Goal: Transaction & Acquisition: Purchase product/service

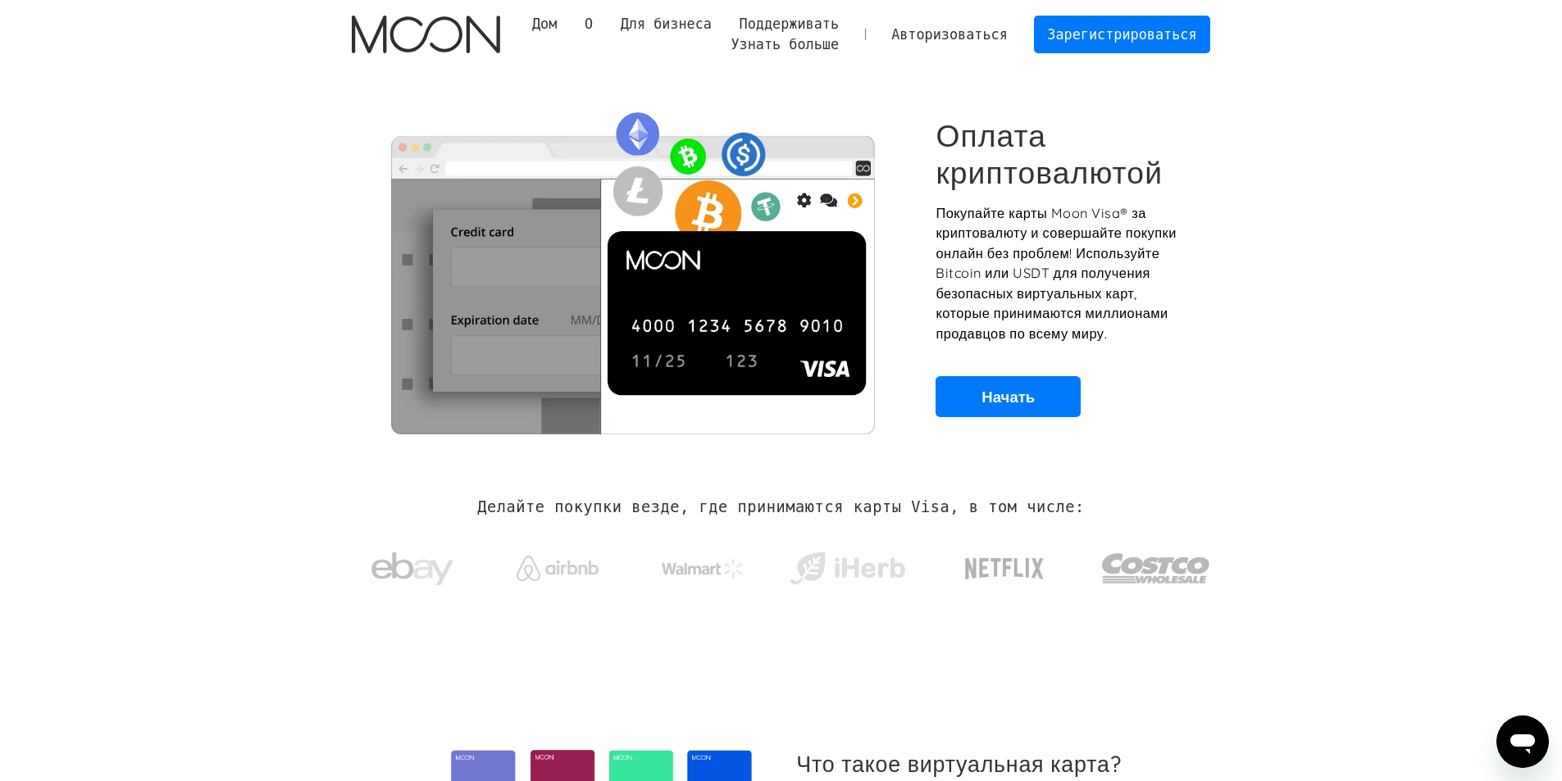
click at [1290, 323] on section "Оплата криптовалютой Покупайте карты Moon Visa® за криптовалюту и совершайте по…" at bounding box center [781, 268] width 1562 height 398
click at [1000, 393] on font "Начать" at bounding box center [1007, 397] width 53 height 20
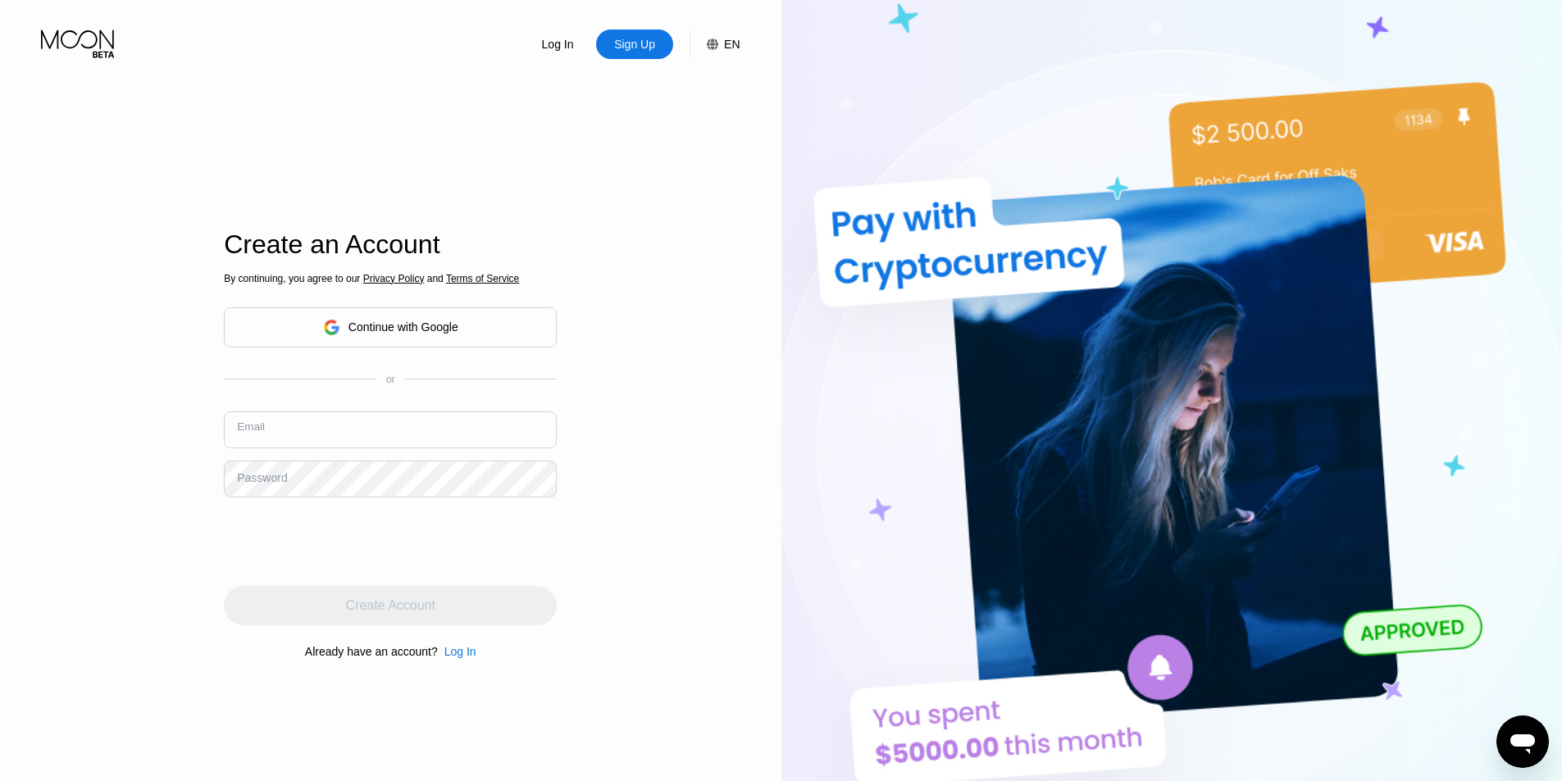
click at [356, 438] on input "text" at bounding box center [390, 429] width 333 height 37
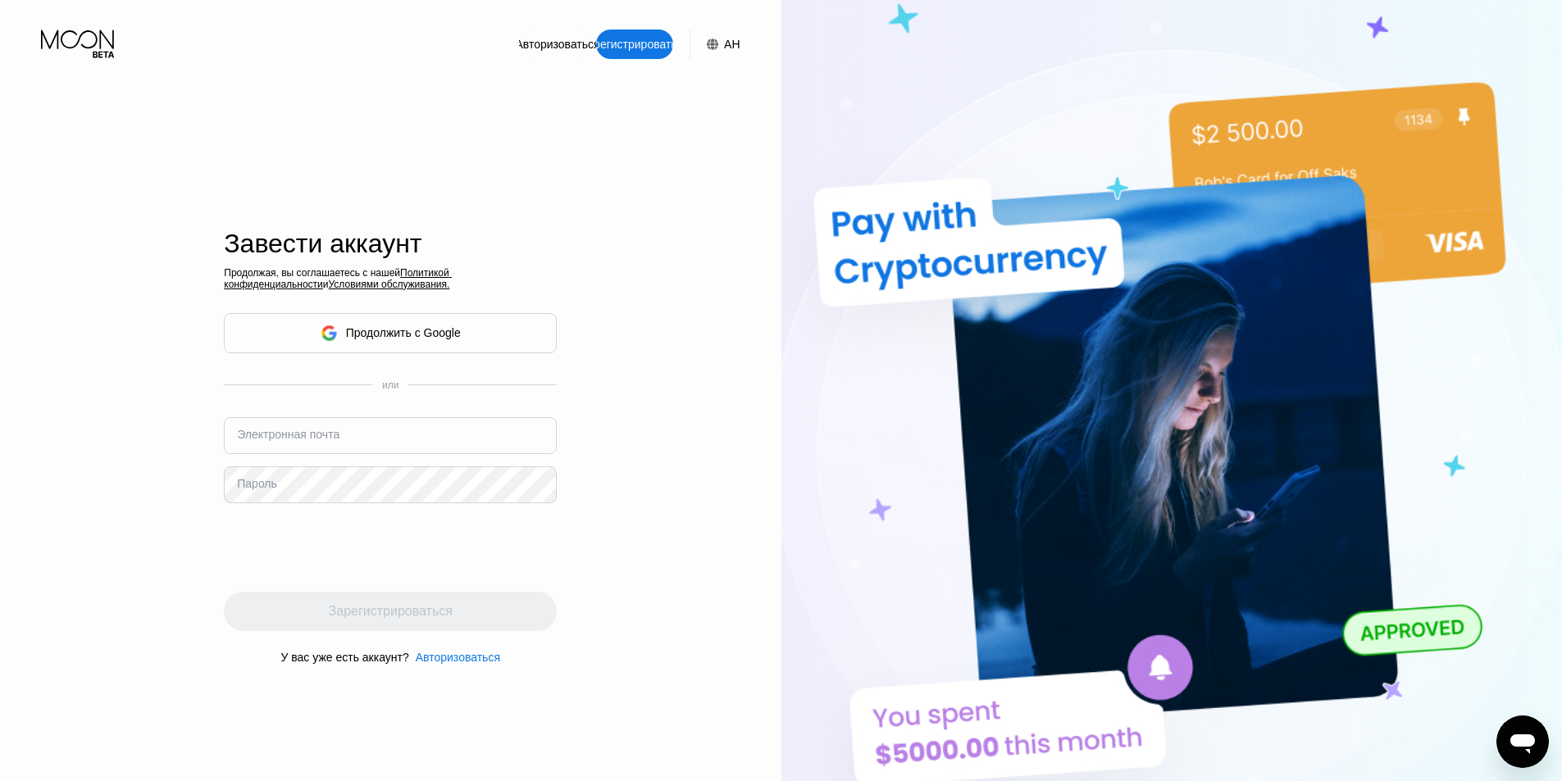
click at [303, 436] on font "Электронная почта" at bounding box center [288, 434] width 102 height 13
click at [295, 441] on font "Электронная почта" at bounding box center [288, 434] width 102 height 13
click at [287, 439] on font "Электронная почта" at bounding box center [288, 434] width 102 height 13
click at [316, 440] on font "Электронная почта" at bounding box center [288, 434] width 102 height 13
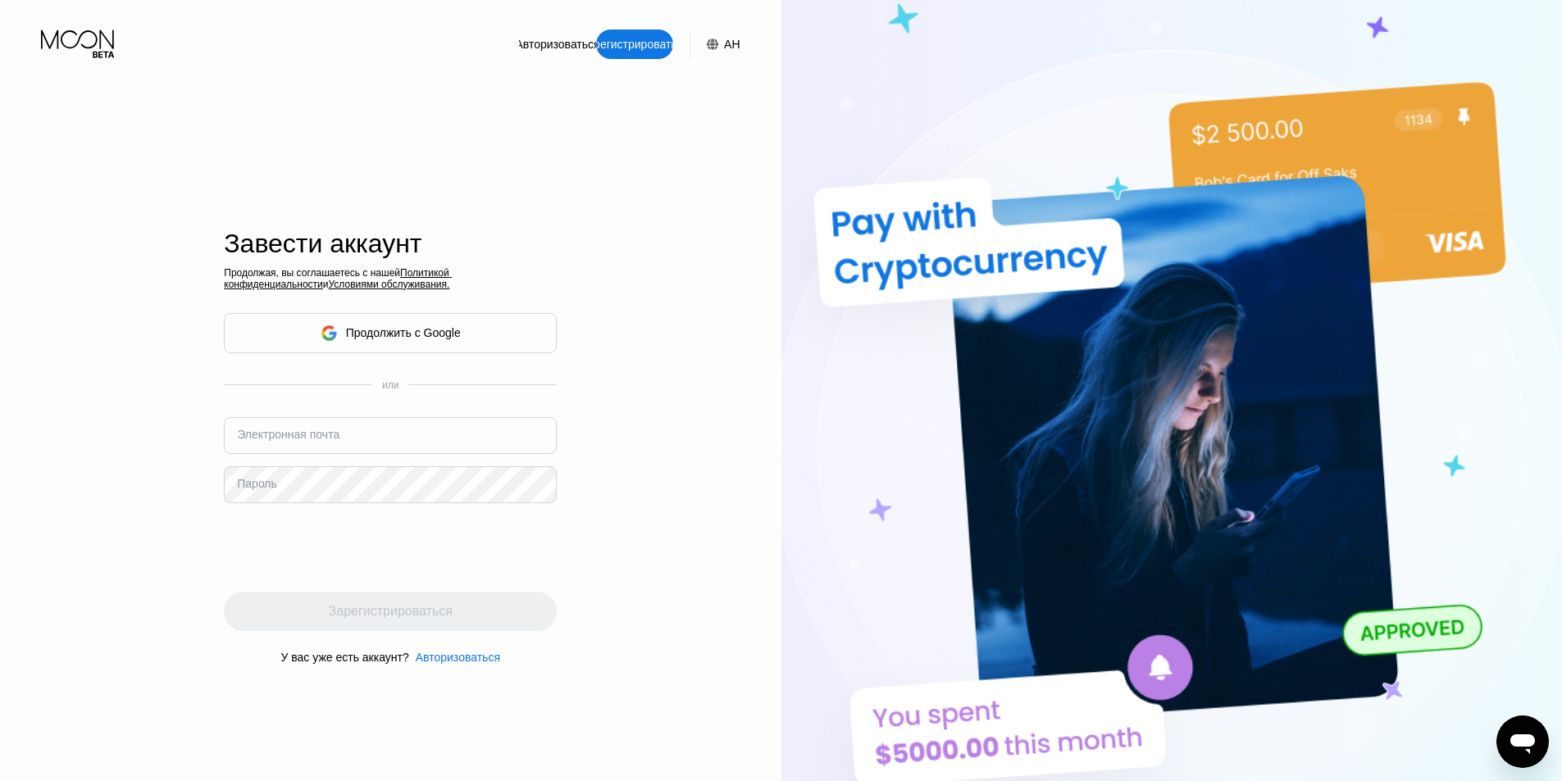
click at [282, 441] on font "Электронная почта" at bounding box center [288, 434] width 102 height 13
click at [237, 490] on font "Пароль" at bounding box center [257, 483] width 40 height 13
drag, startPoint x: 240, startPoint y: 495, endPoint x: 256, endPoint y: 488, distance: 17.2
click at [244, 490] on font "Пароль" at bounding box center [257, 483] width 40 height 13
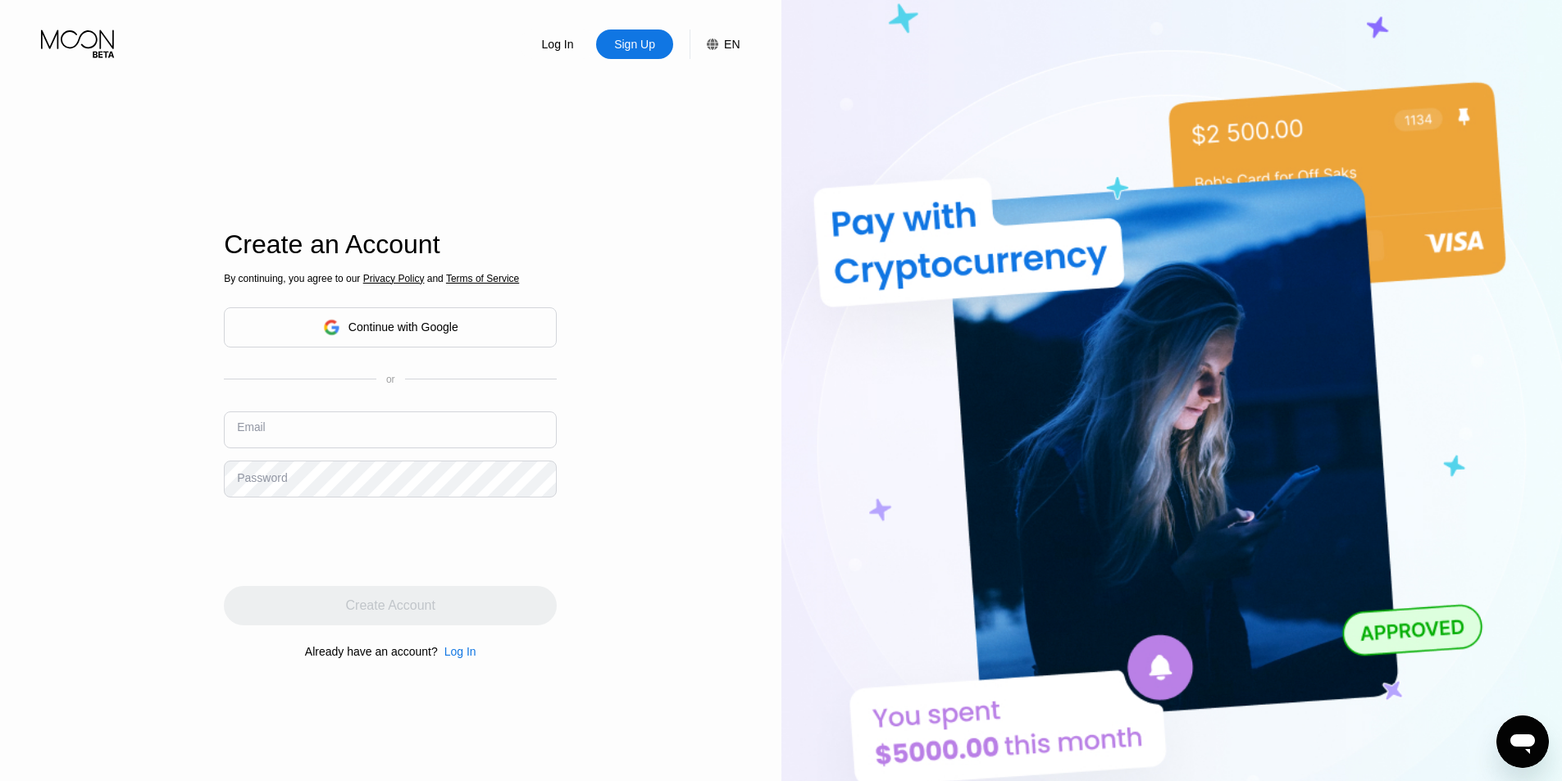
click at [231, 436] on input "text" at bounding box center [390, 429] width 333 height 37
type input "з"
type input "[EMAIL_ADDRESS][DOMAIN_NAME]"
click at [642, 439] on div "Log In Sign Up EN Language English Save Create an Account By continuing, you ag…" at bounding box center [390, 429] width 781 height 859
click at [689, 439] on div "Log In Sign Up EN Language English Save Create an Account By continuing, you ag…" at bounding box center [390, 429] width 781 height 859
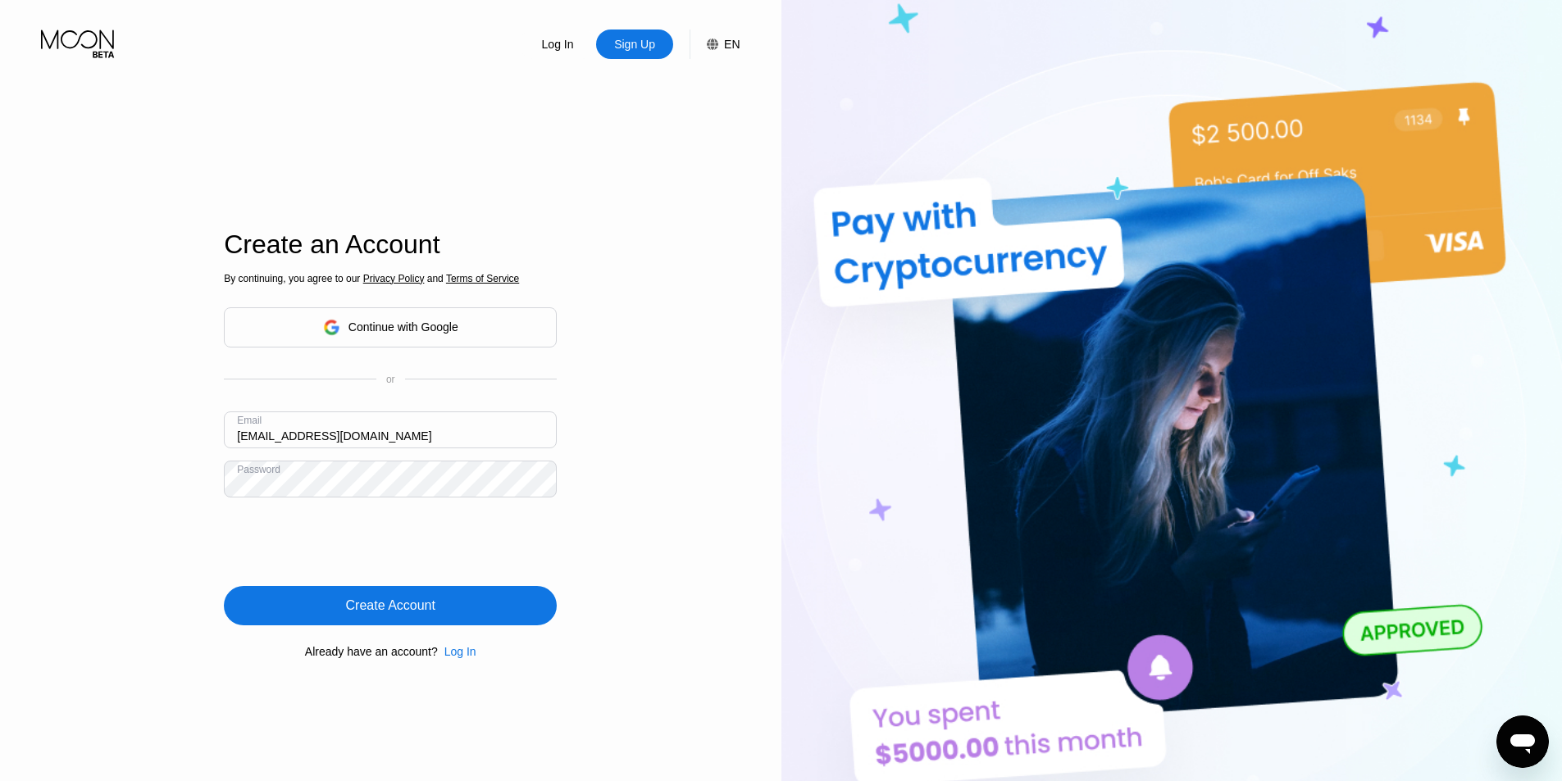
click at [484, 602] on div "Create Account" at bounding box center [390, 605] width 333 height 39
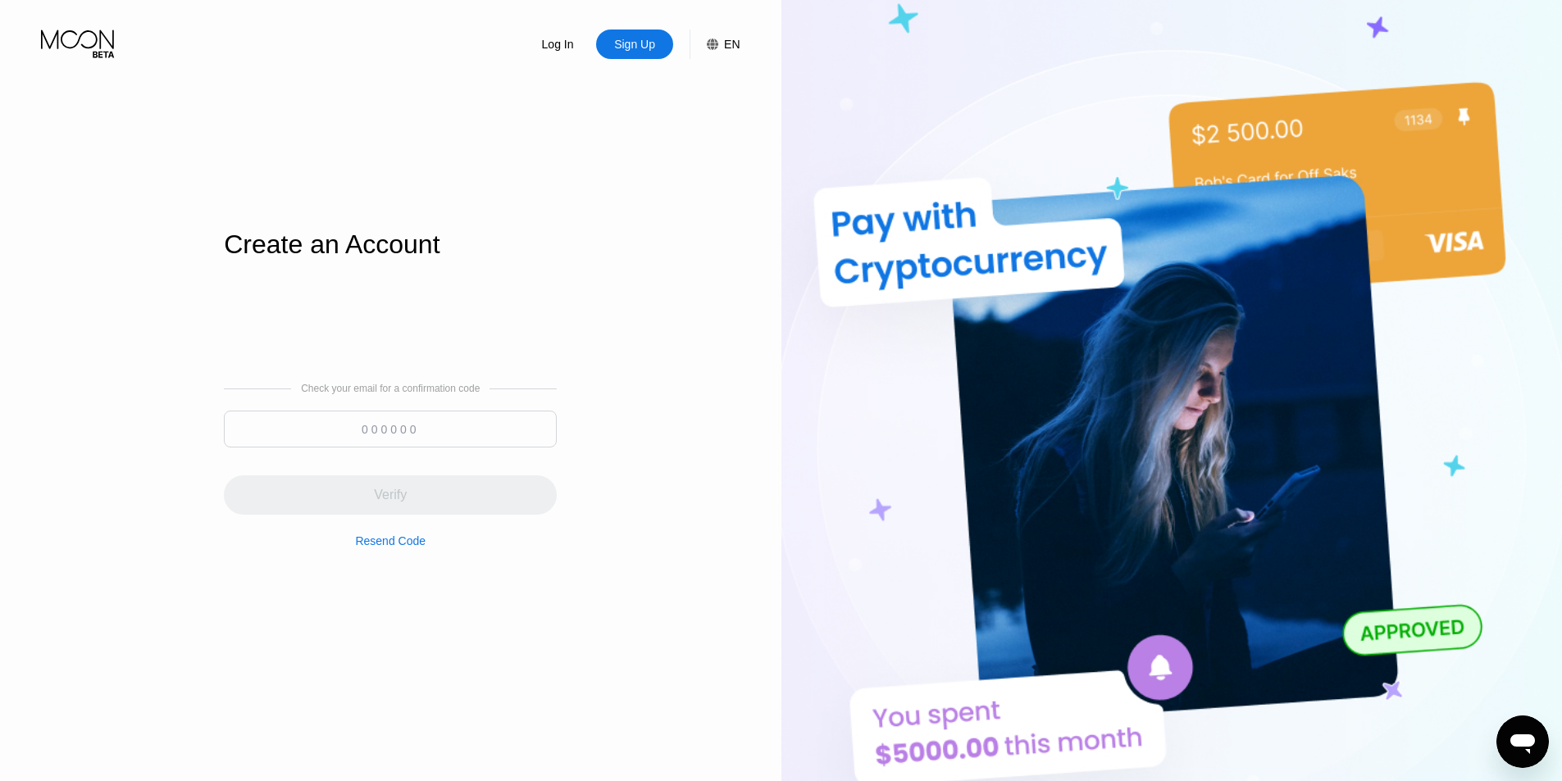
click at [391, 434] on input at bounding box center [390, 429] width 333 height 37
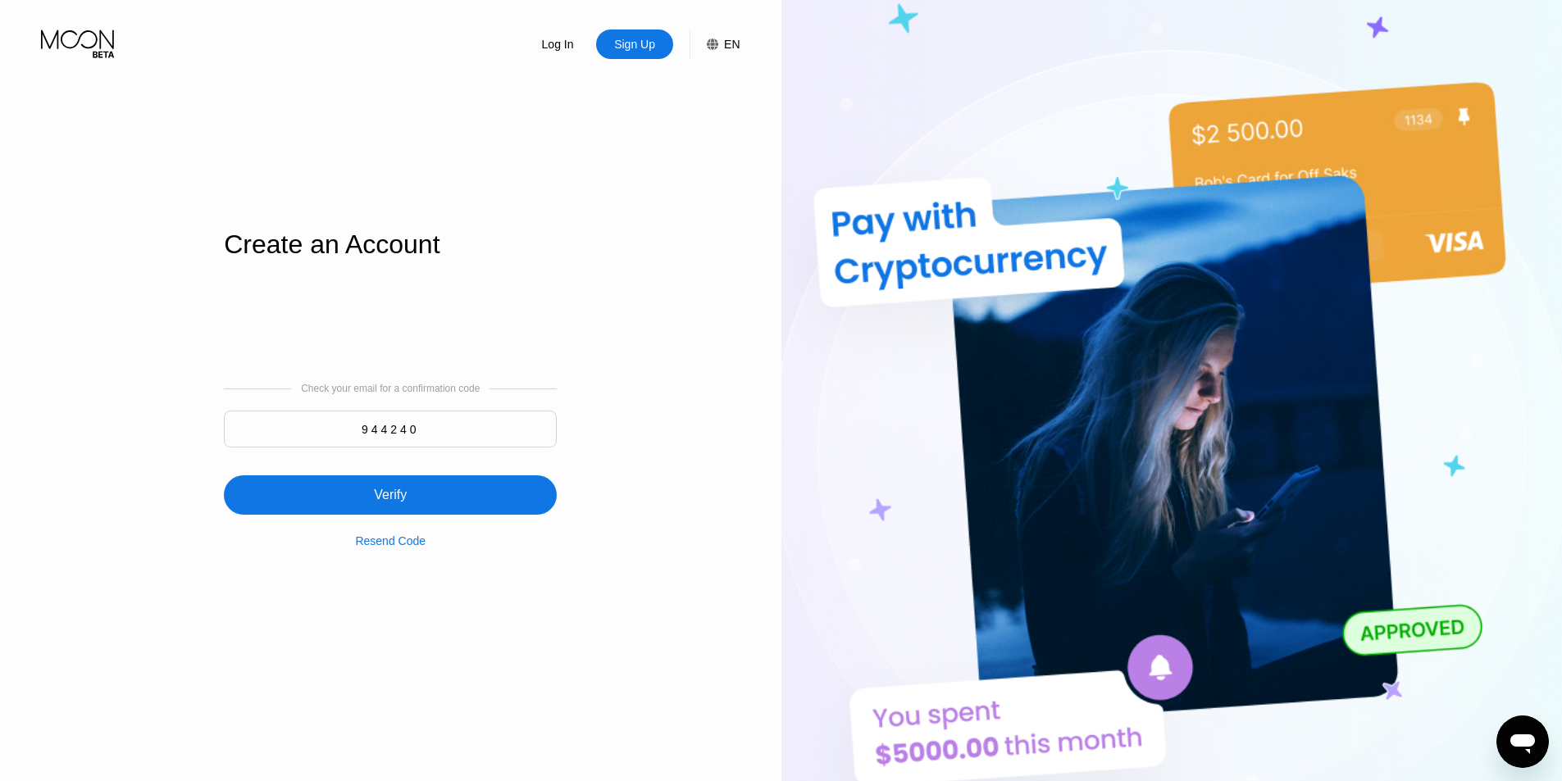
type input "944240"
click at [410, 493] on div "Verify" at bounding box center [390, 494] width 333 height 39
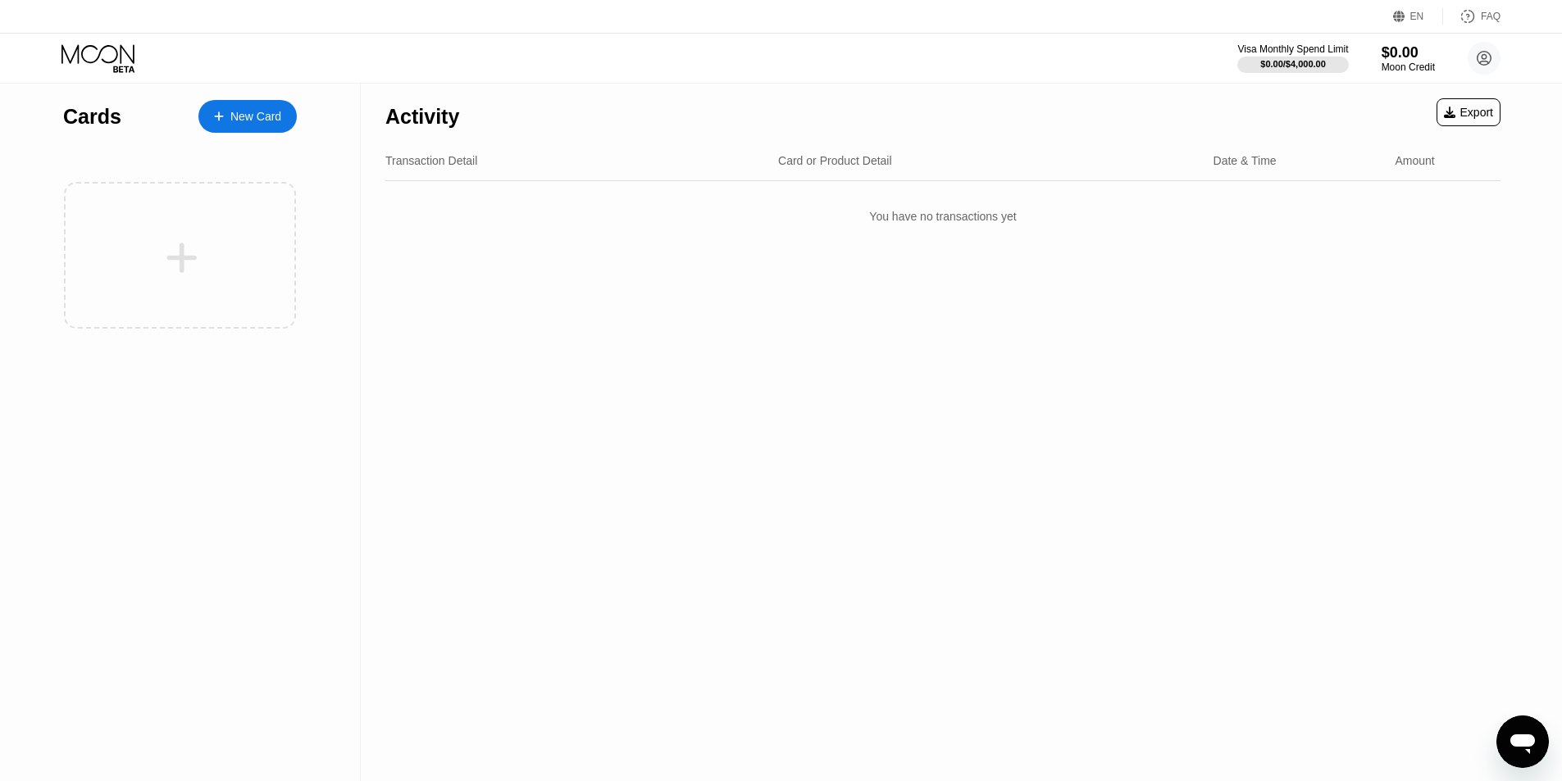
click at [275, 123] on div "New Card" at bounding box center [255, 117] width 51 height 14
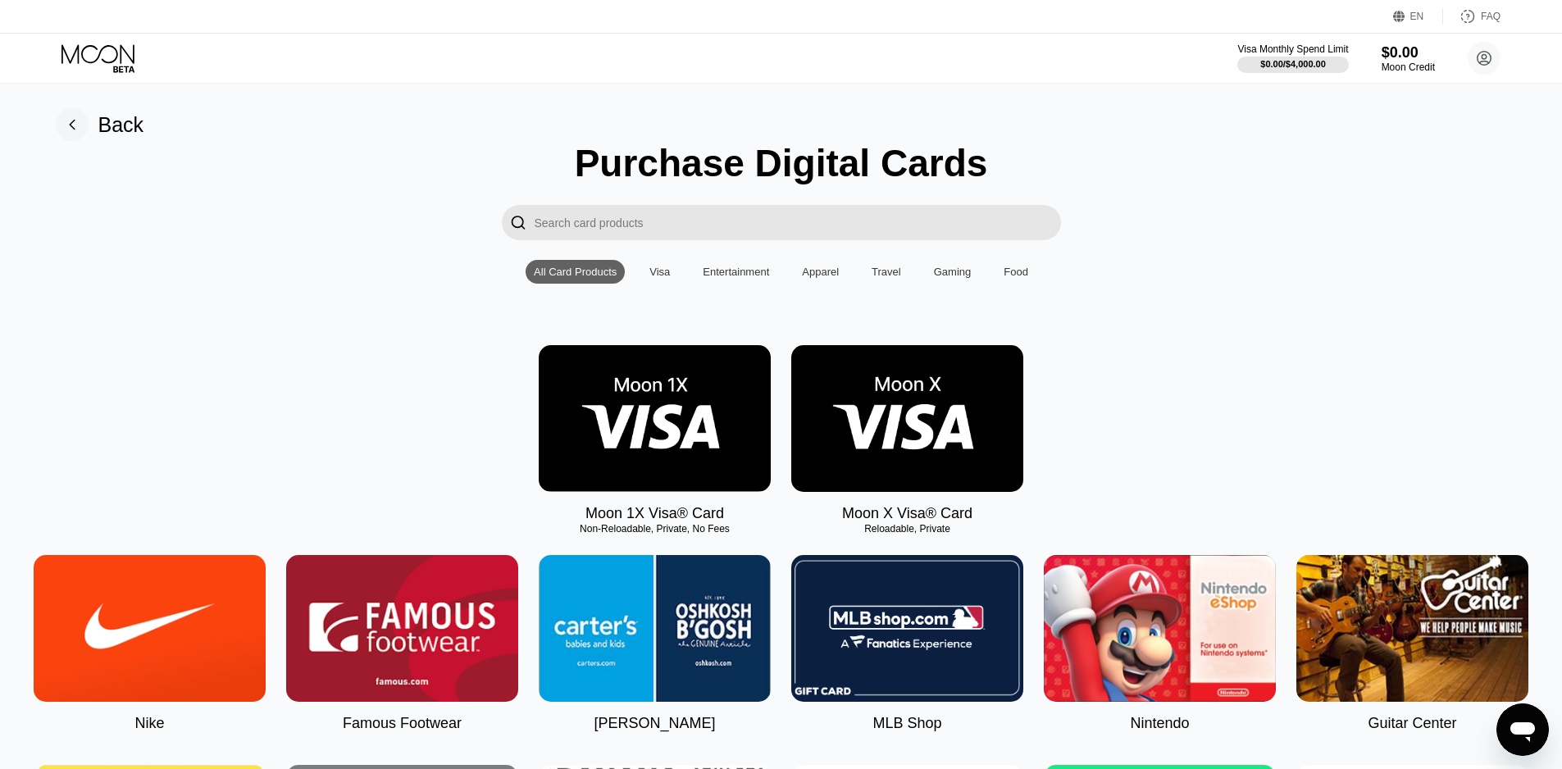
click at [968, 428] on img at bounding box center [907, 418] width 232 height 147
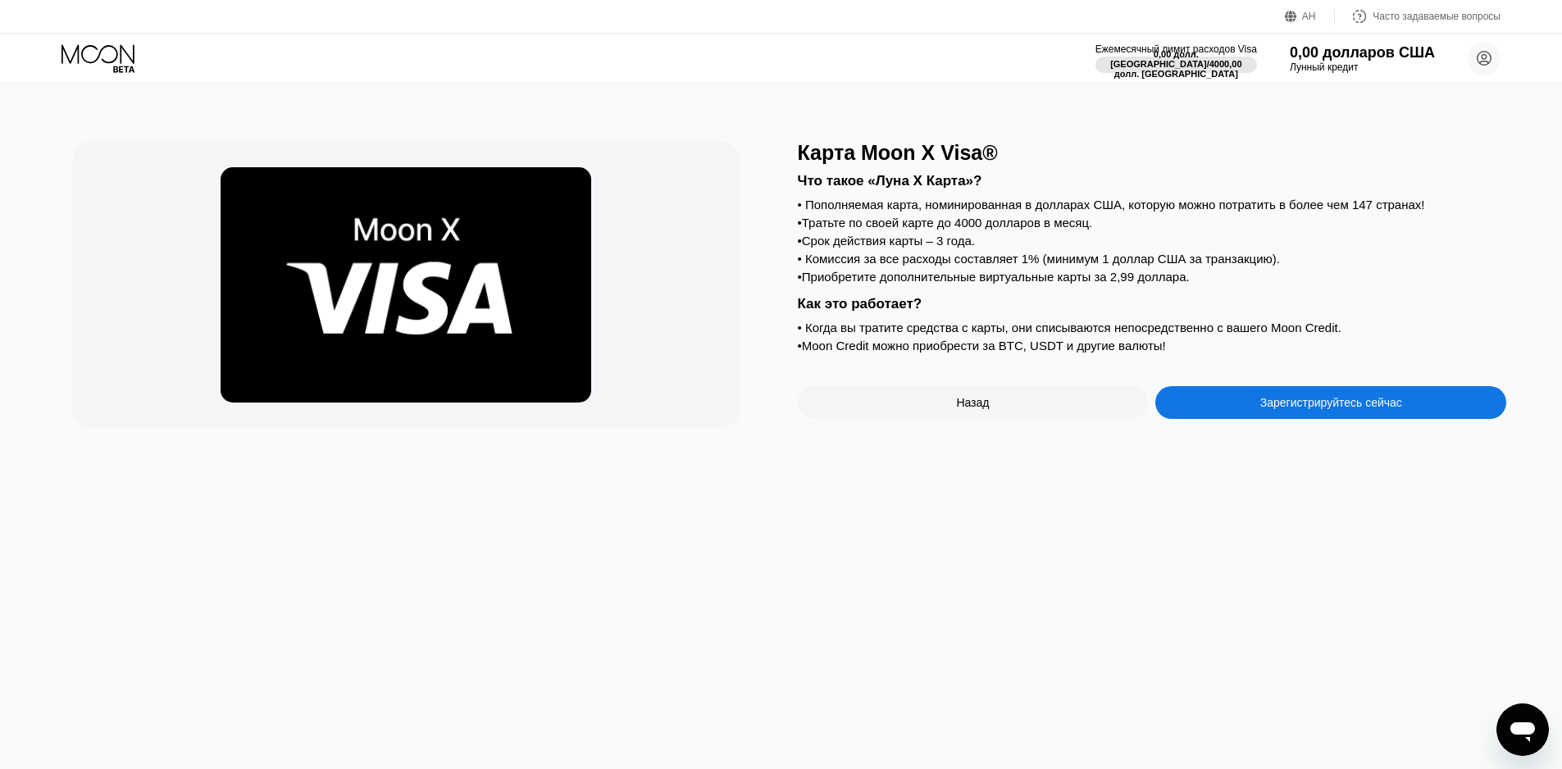
click at [1265, 409] on font "Зарегистрируйтесь сейчас" at bounding box center [1331, 402] width 142 height 13
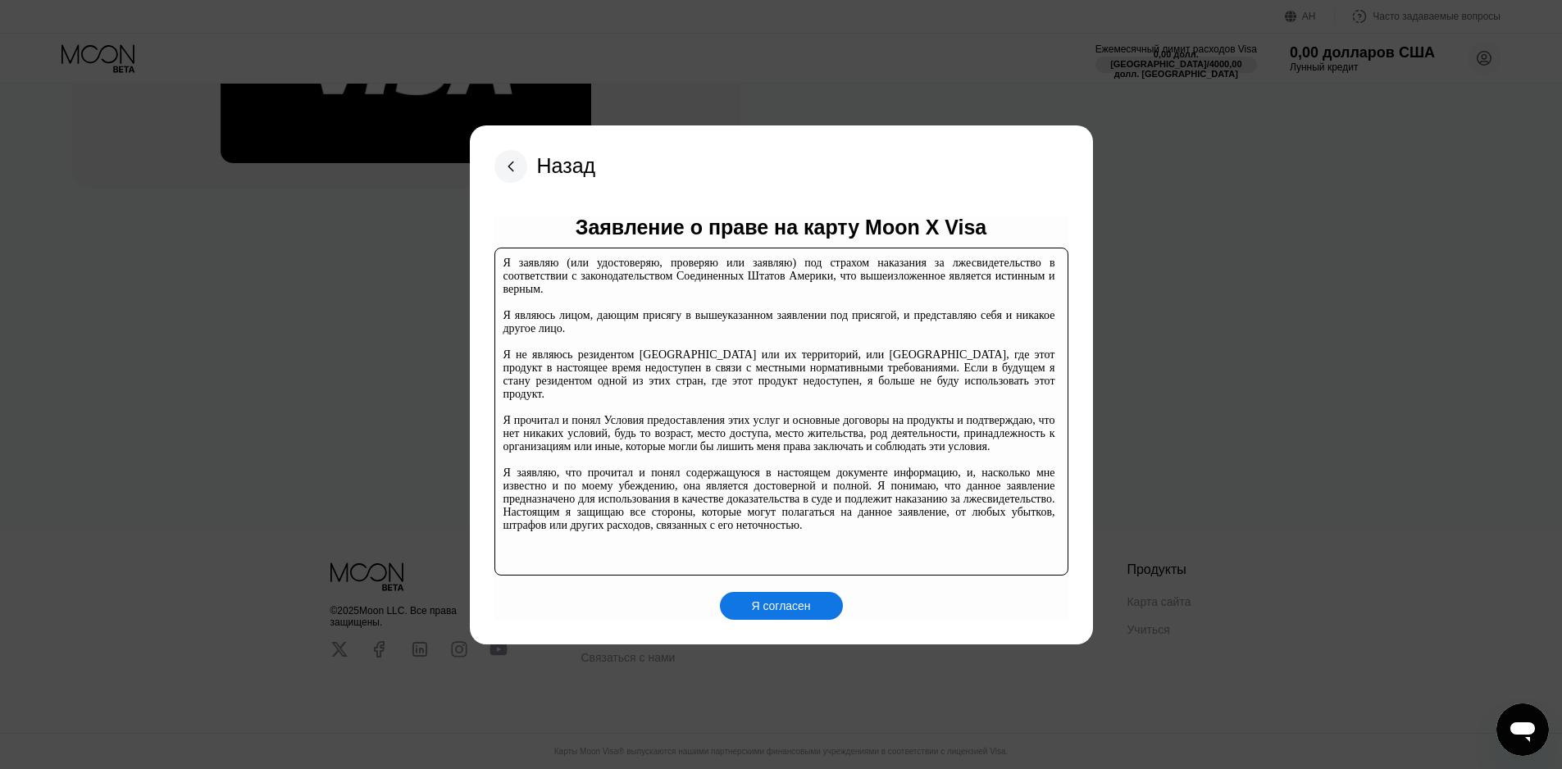
scroll to position [164, 0]
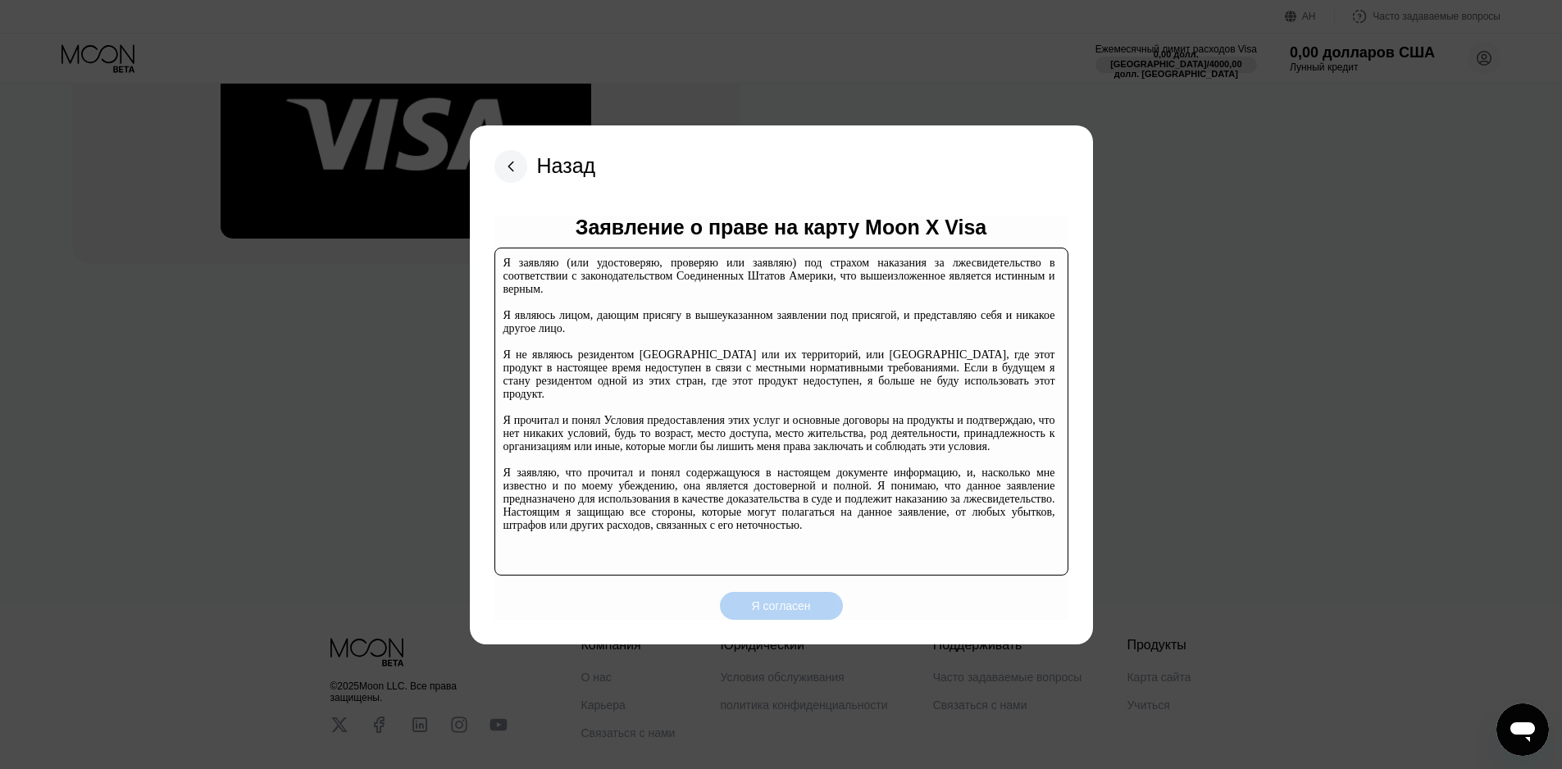
click at [817, 598] on div "Я согласен" at bounding box center [781, 606] width 123 height 28
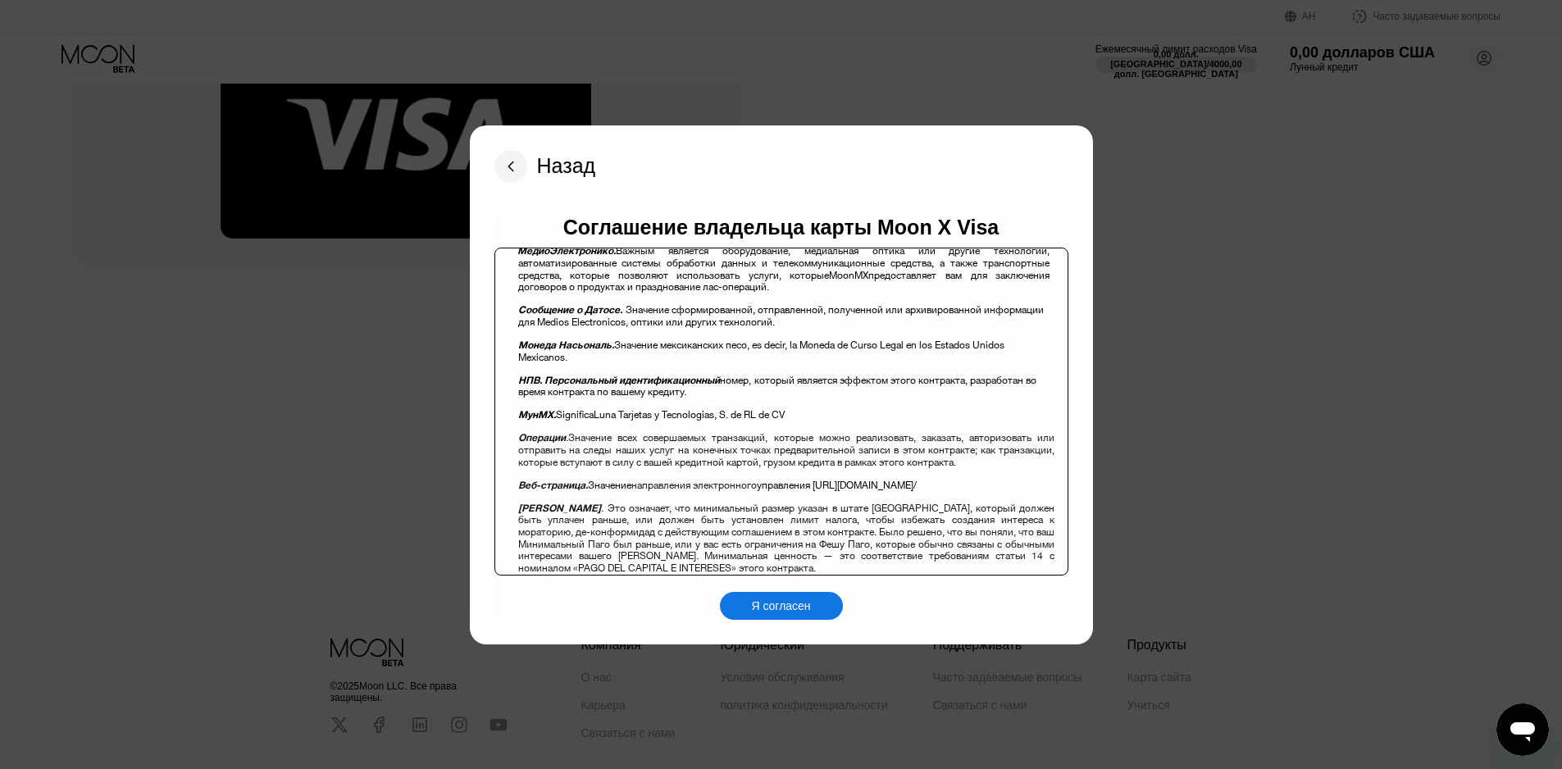
scroll to position [1639, 0]
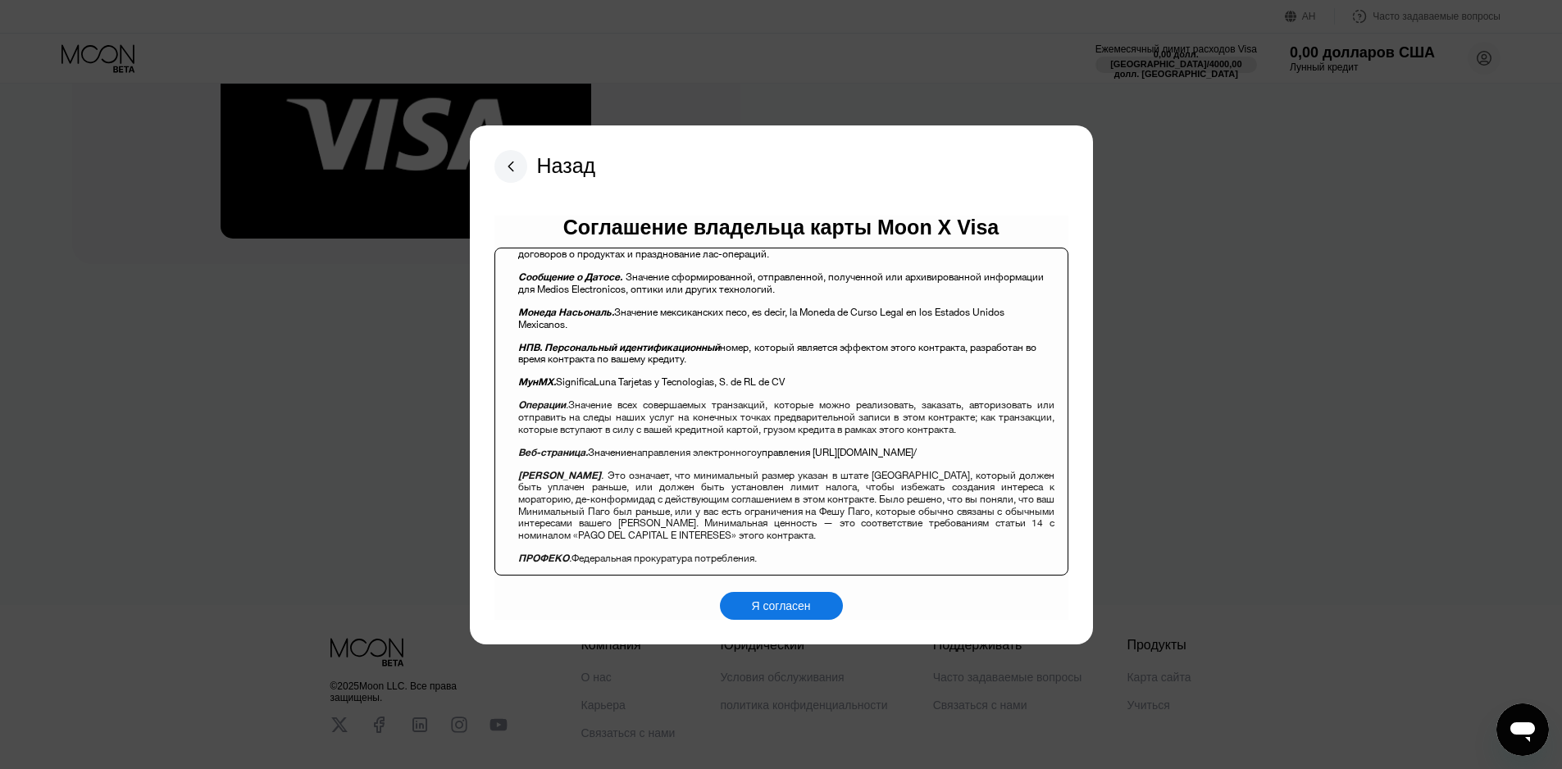
click at [823, 605] on div "Я согласен" at bounding box center [781, 606] width 123 height 28
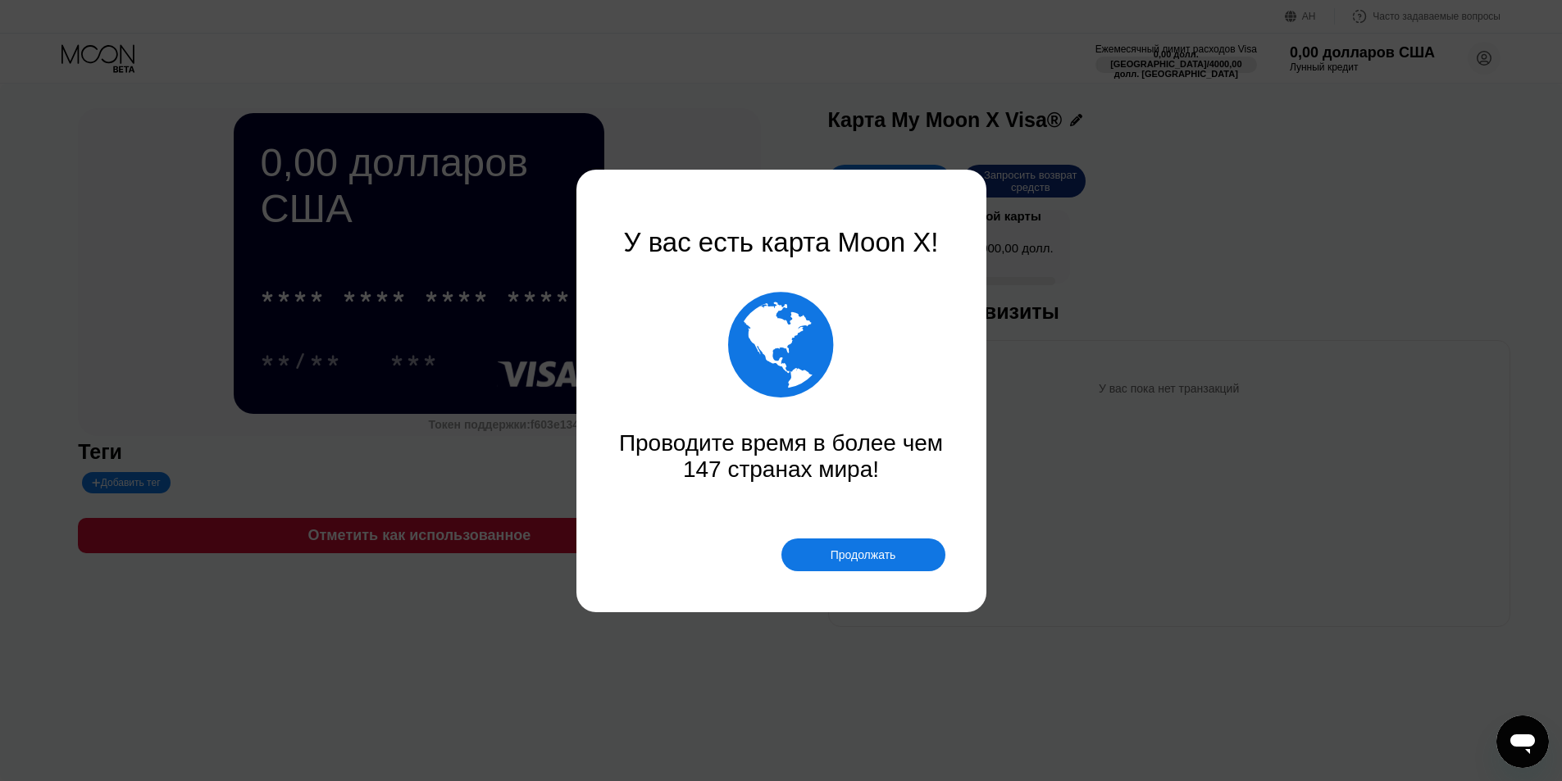
click at [868, 548] on font "Продолжать" at bounding box center [863, 554] width 66 height 13
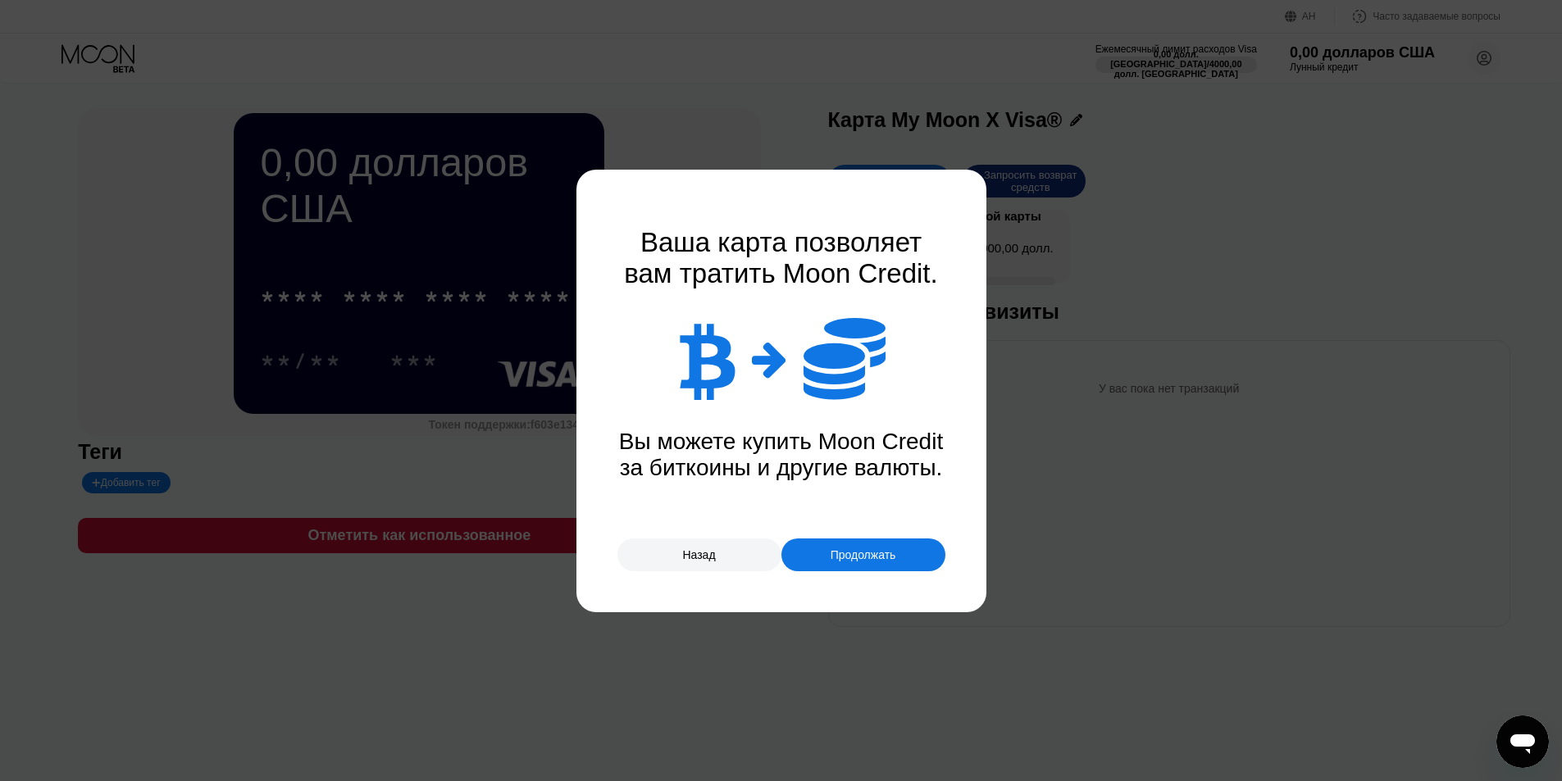
click at [868, 548] on font "Продолжать" at bounding box center [863, 554] width 66 height 13
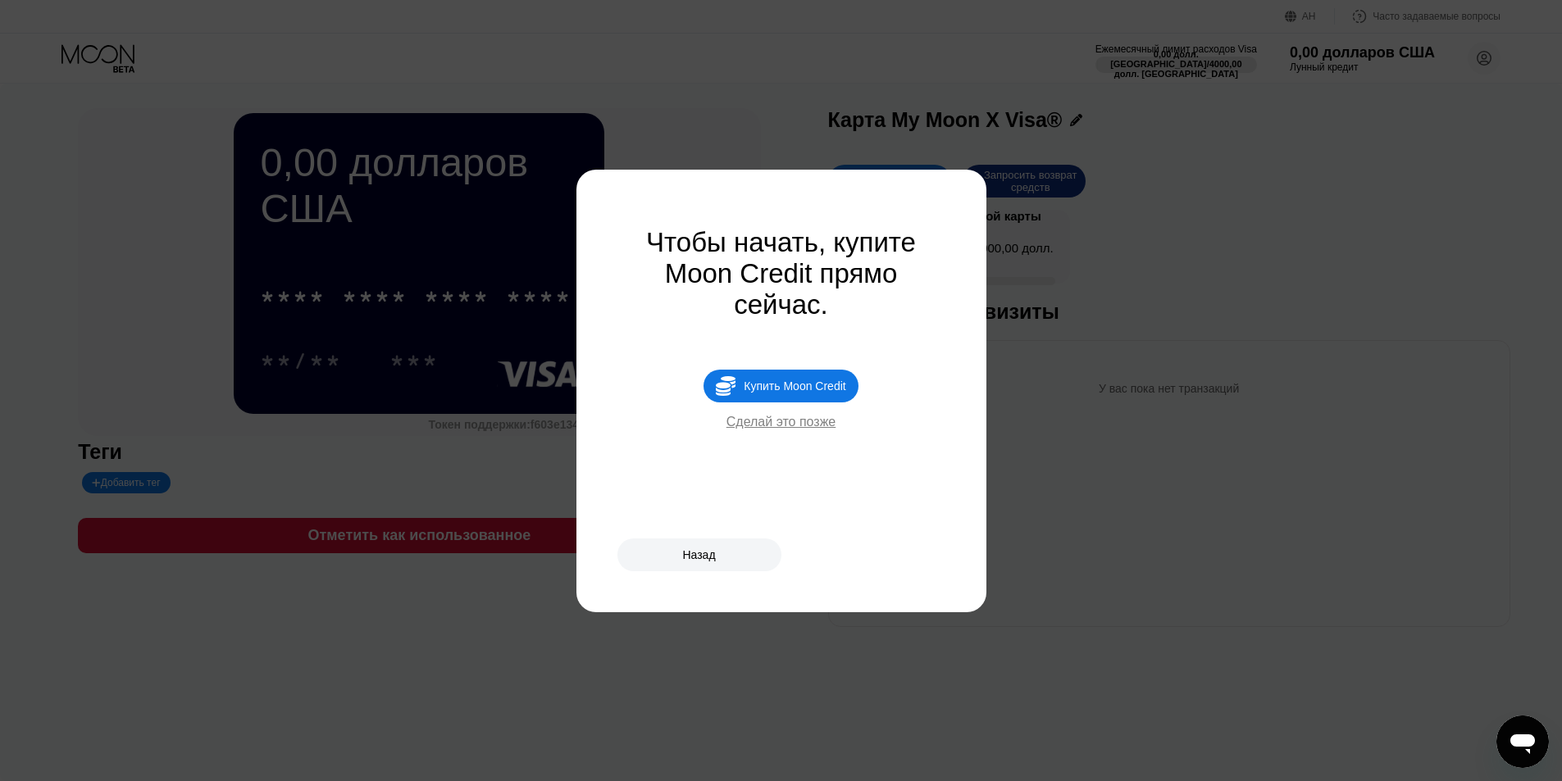
click at [719, 550] on div "Назад" at bounding box center [699, 555] width 164 height 33
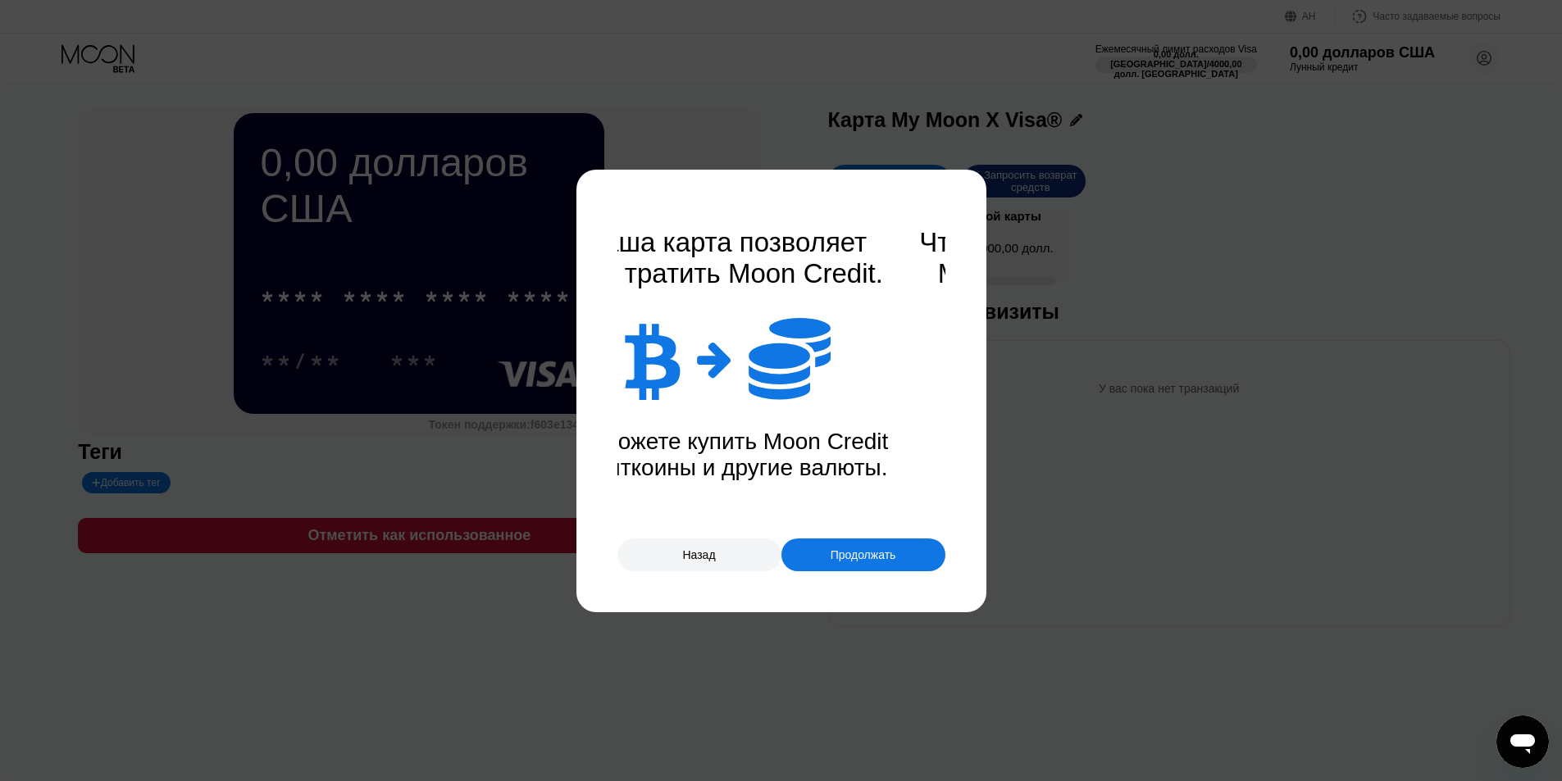
click at [1171, 502] on div at bounding box center [787, 390] width 1574 height 781
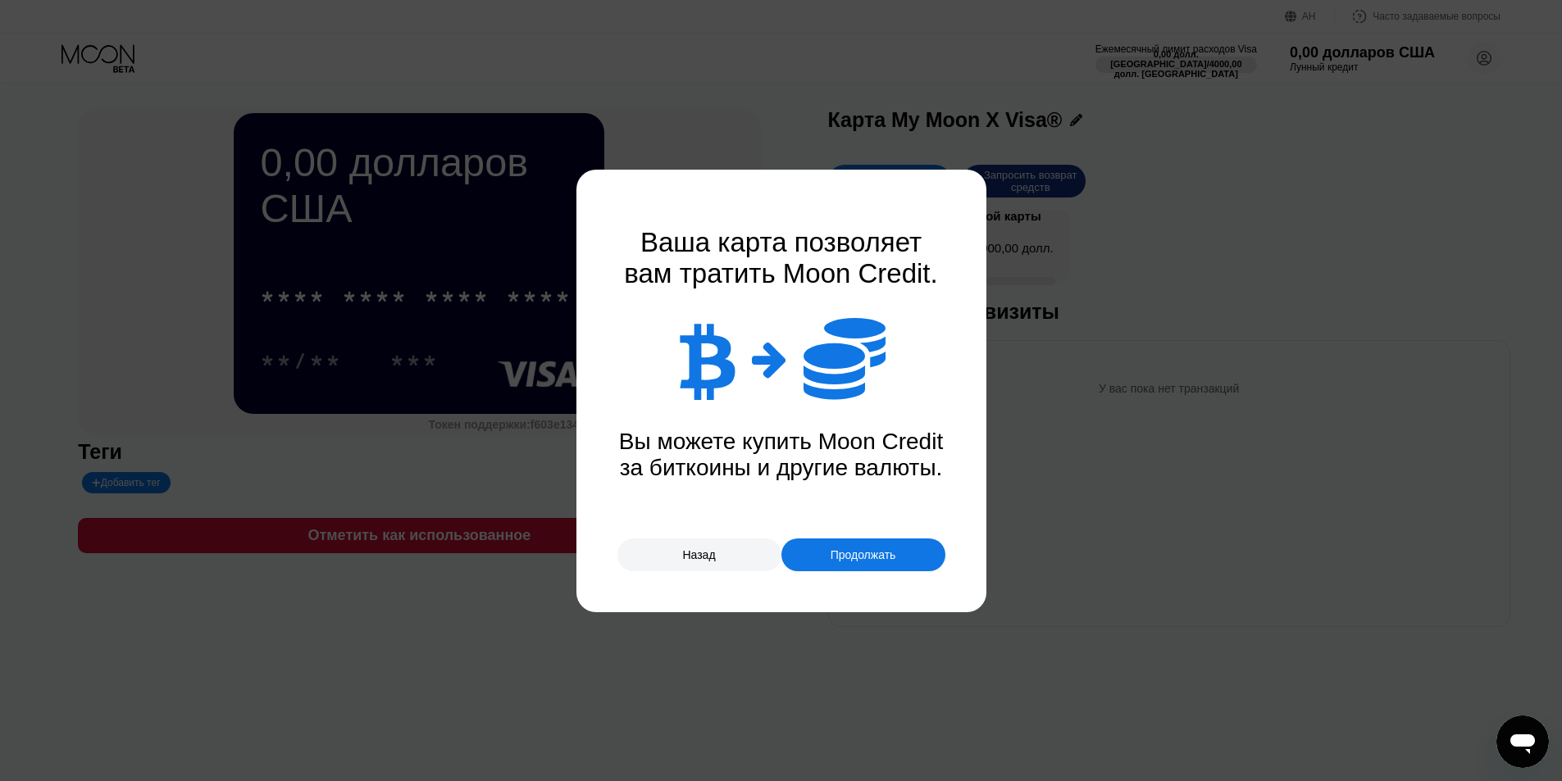
click at [715, 548] on font "Назад" at bounding box center [698, 554] width 33 height 13
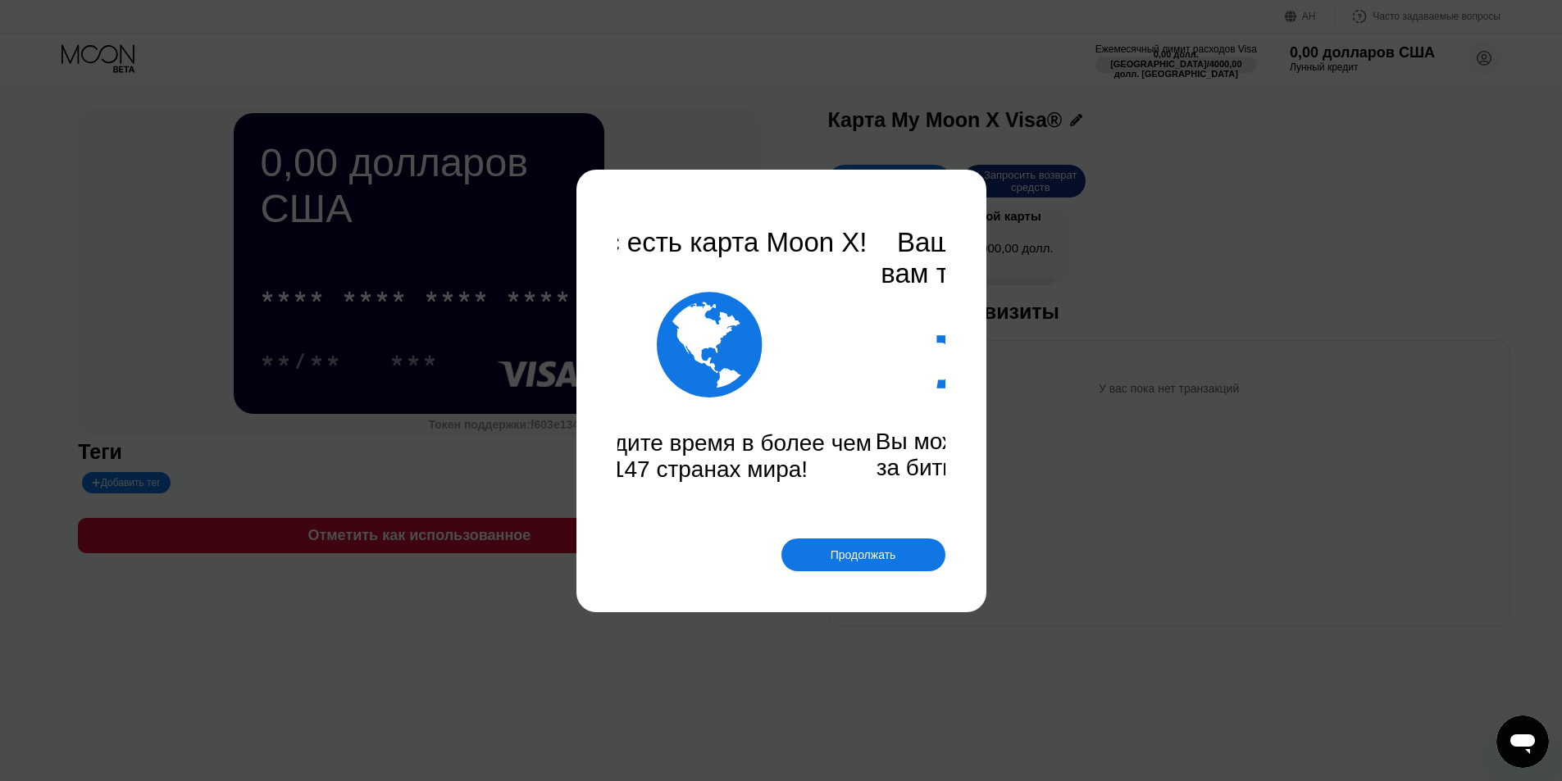
click at [1163, 548] on div at bounding box center [787, 390] width 1574 height 781
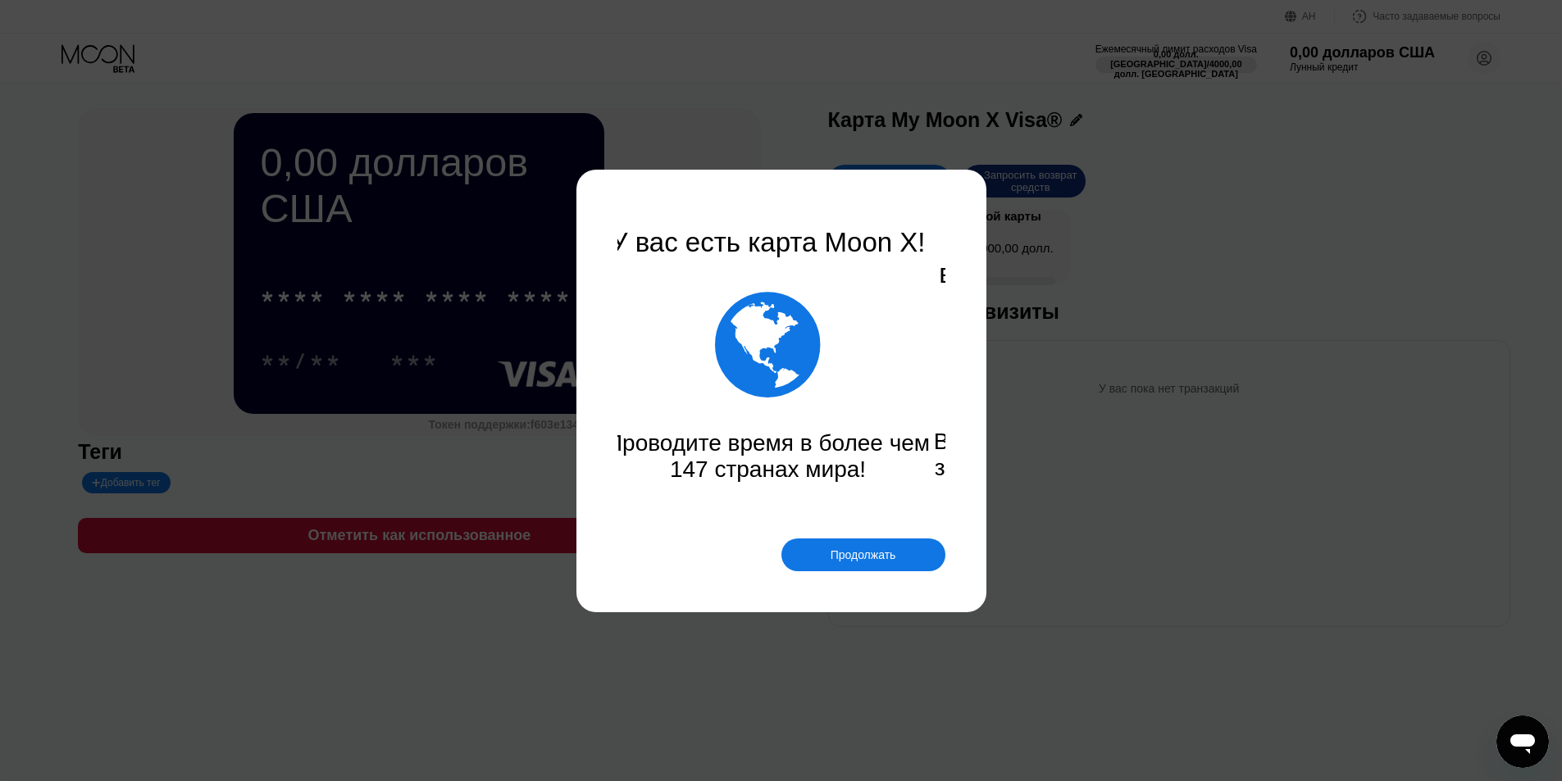
click at [1163, 548] on div at bounding box center [787, 390] width 1574 height 781
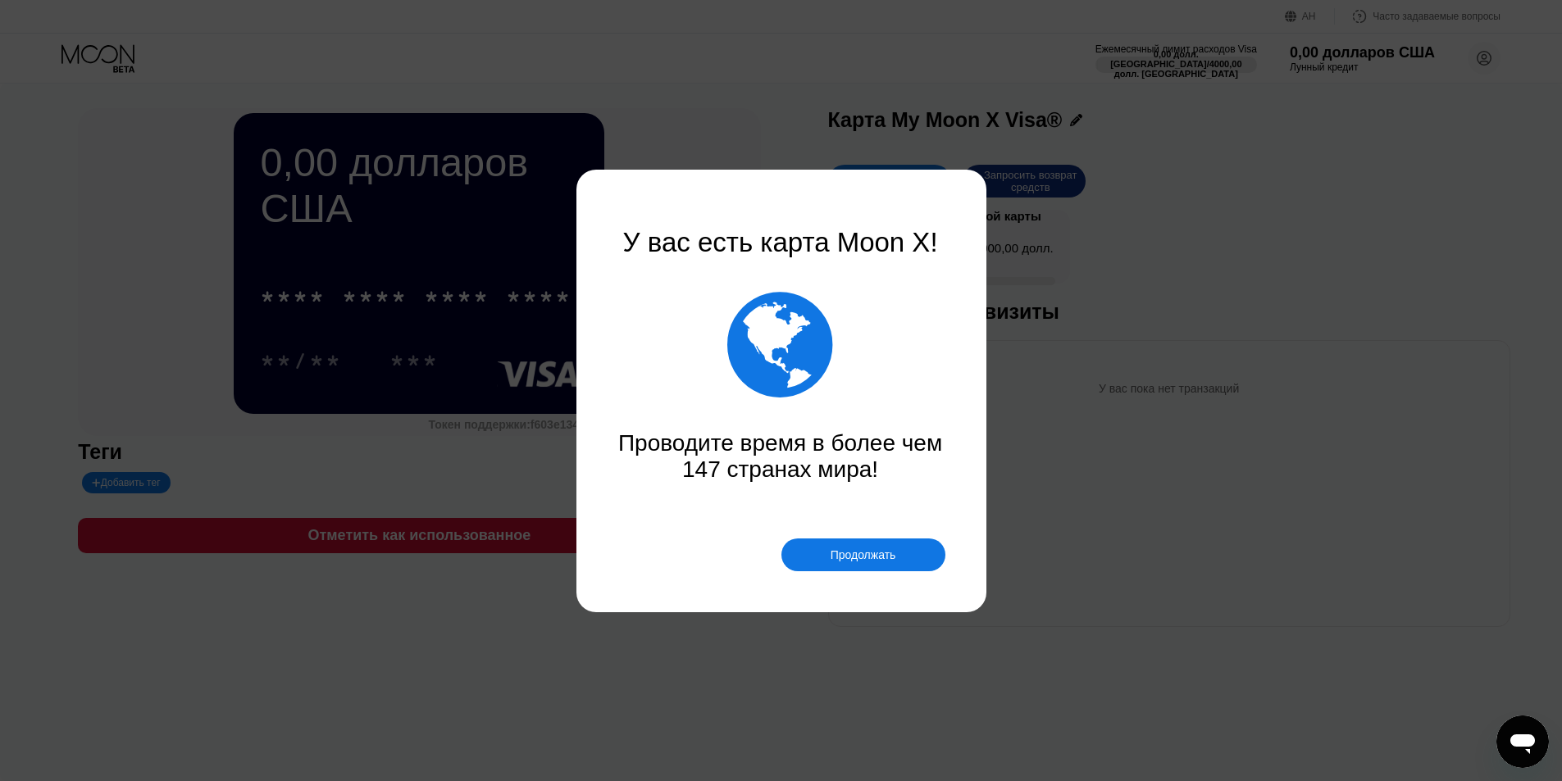
click at [1163, 548] on div at bounding box center [787, 390] width 1574 height 781
click at [902, 554] on div "Продолжать" at bounding box center [863, 555] width 164 height 33
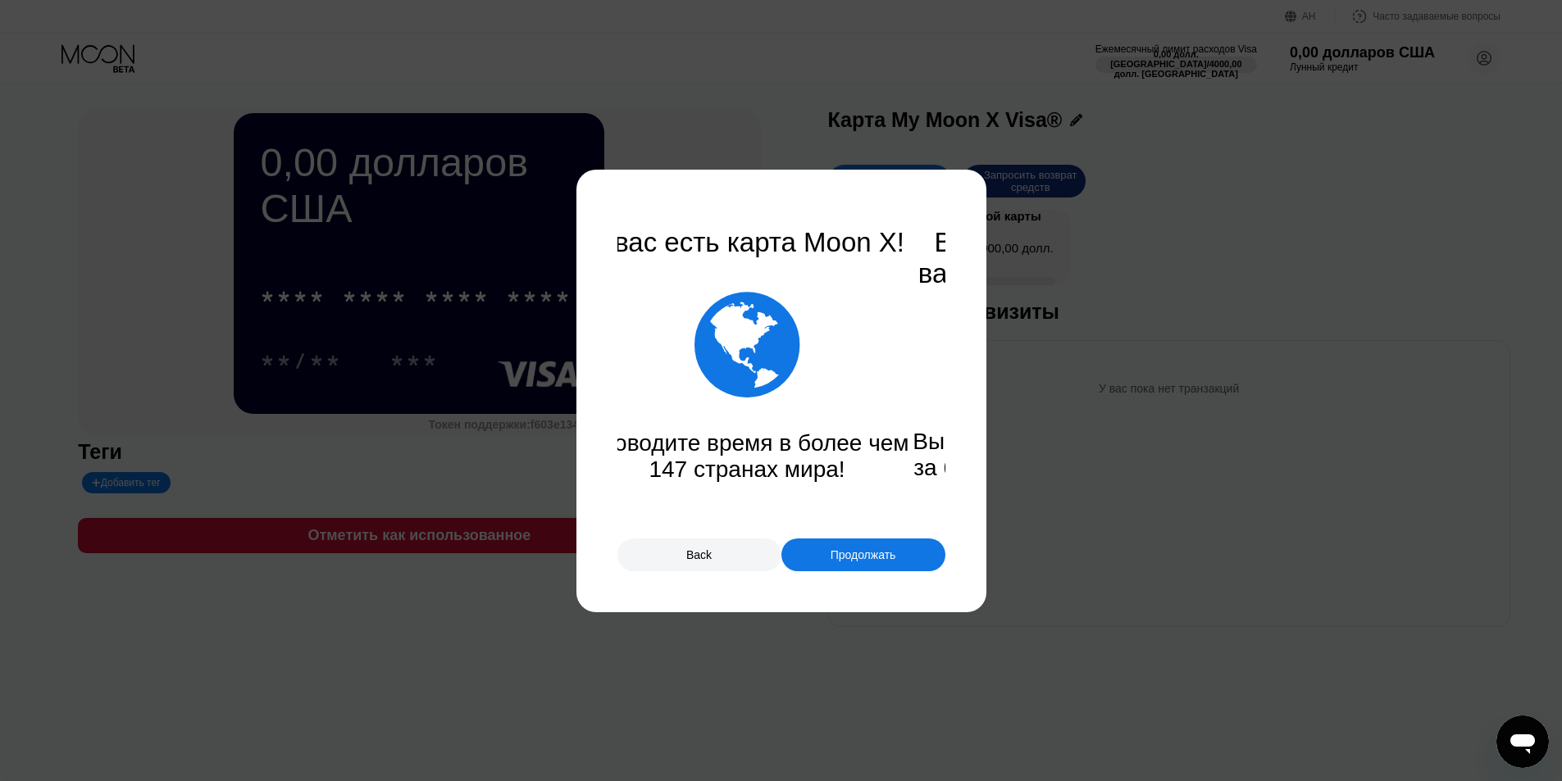
click at [902, 554] on div "Продолжать" at bounding box center [863, 555] width 164 height 33
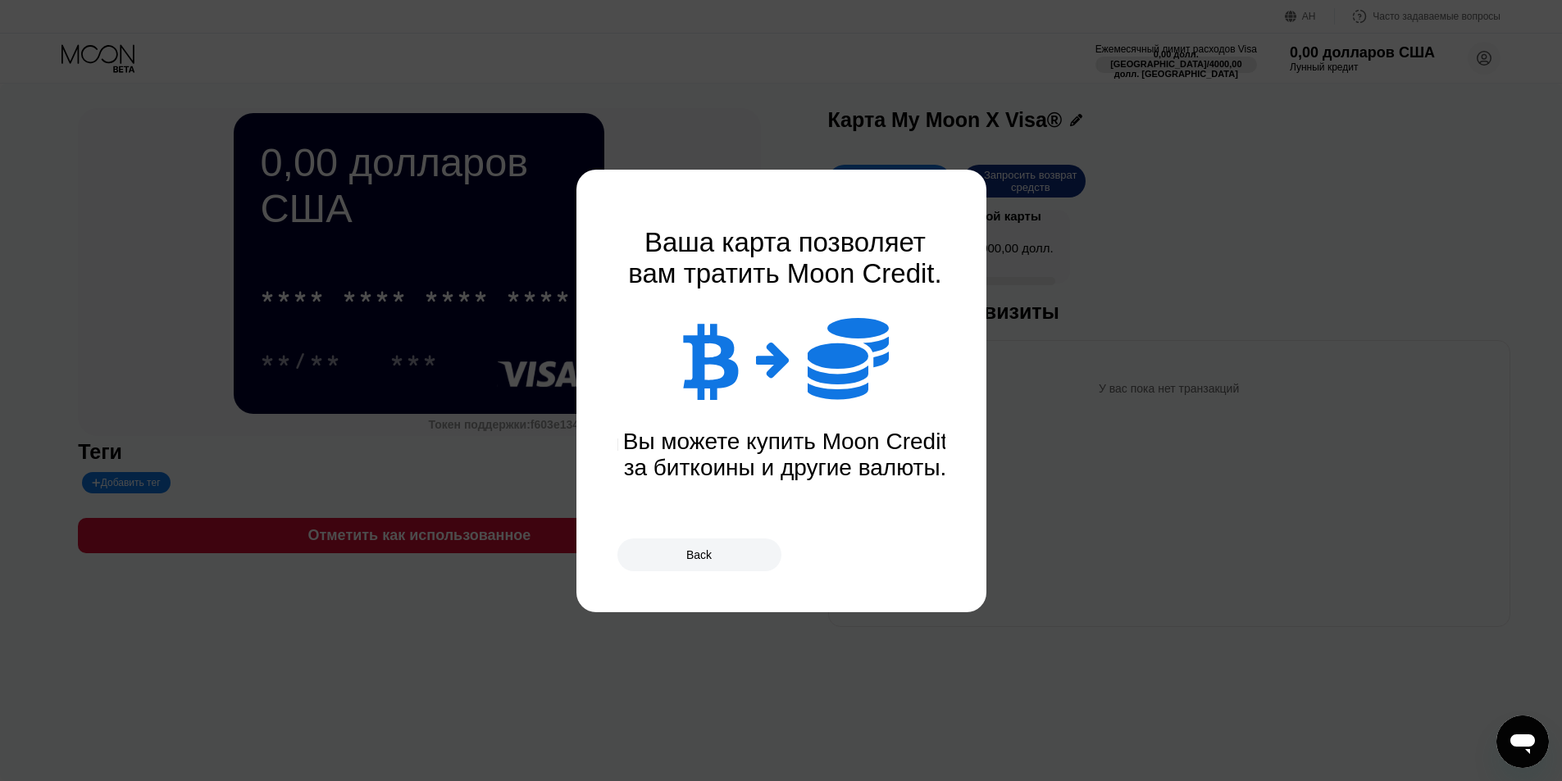
click at [902, 554] on div "Back" at bounding box center [781, 555] width 328 height 33
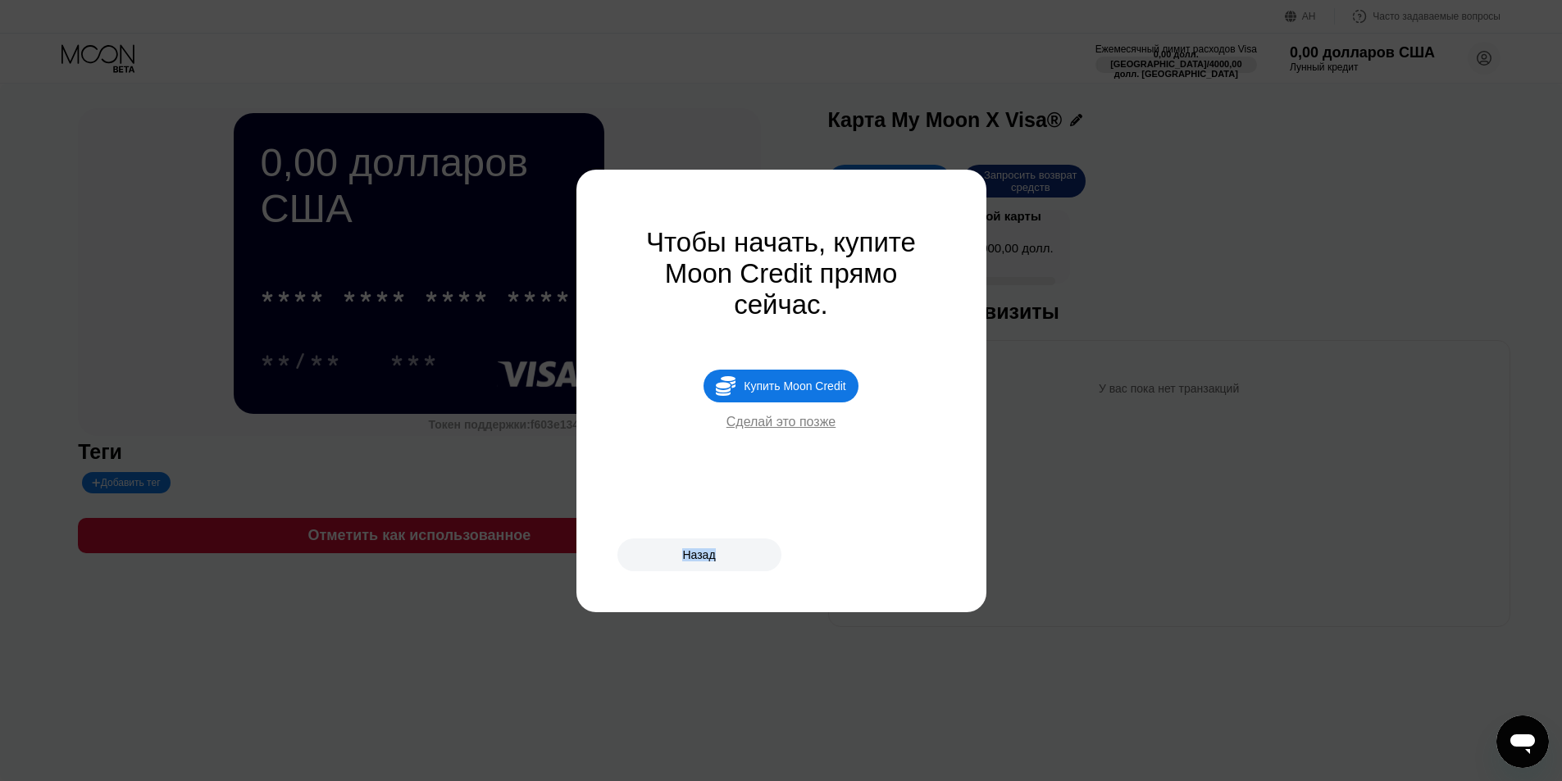
click at [798, 429] on font "Сделай это позже" at bounding box center [781, 422] width 110 height 14
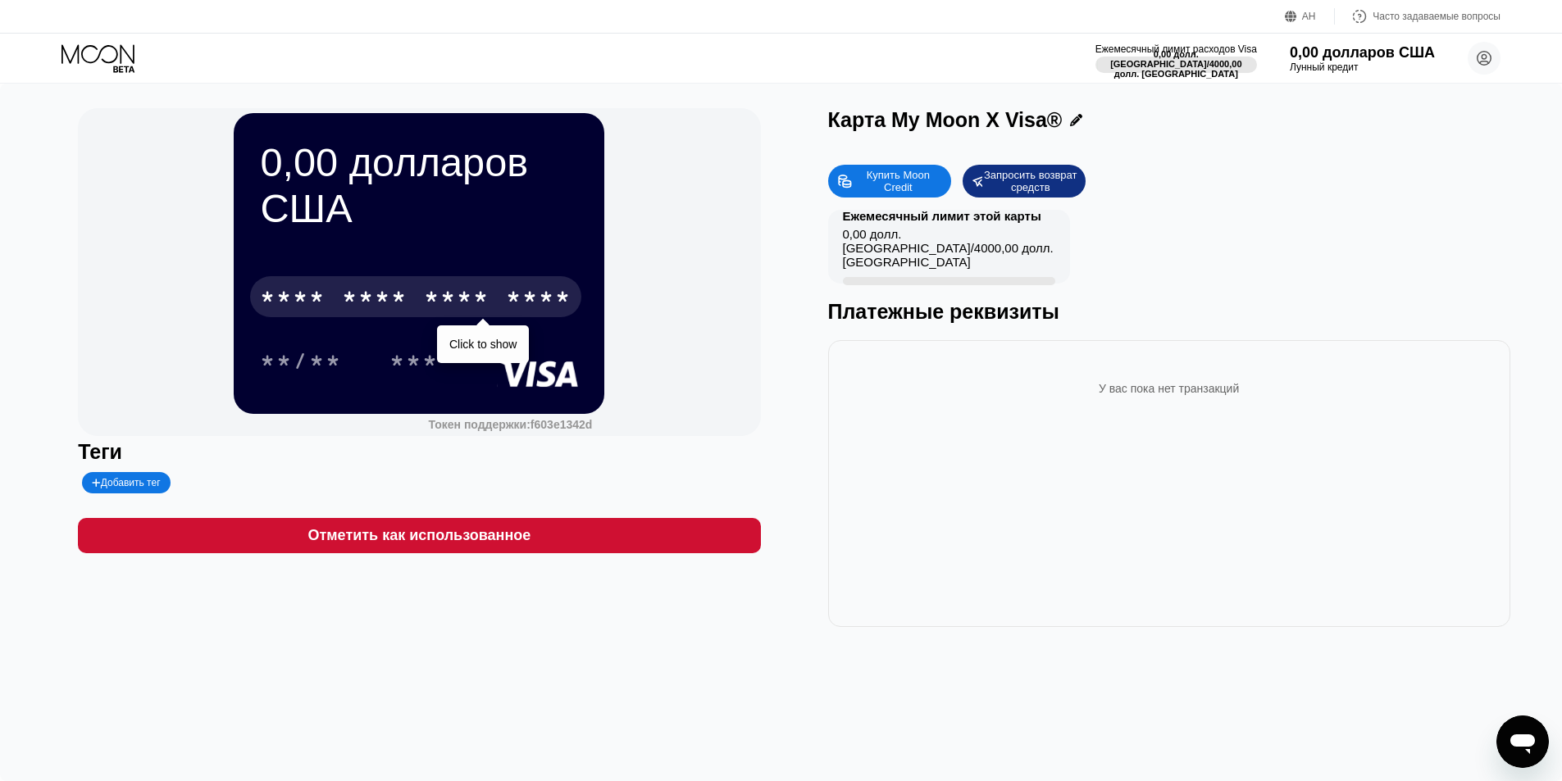
click at [406, 276] on div "* * * * * * * * * * * * ****" at bounding box center [415, 296] width 331 height 41
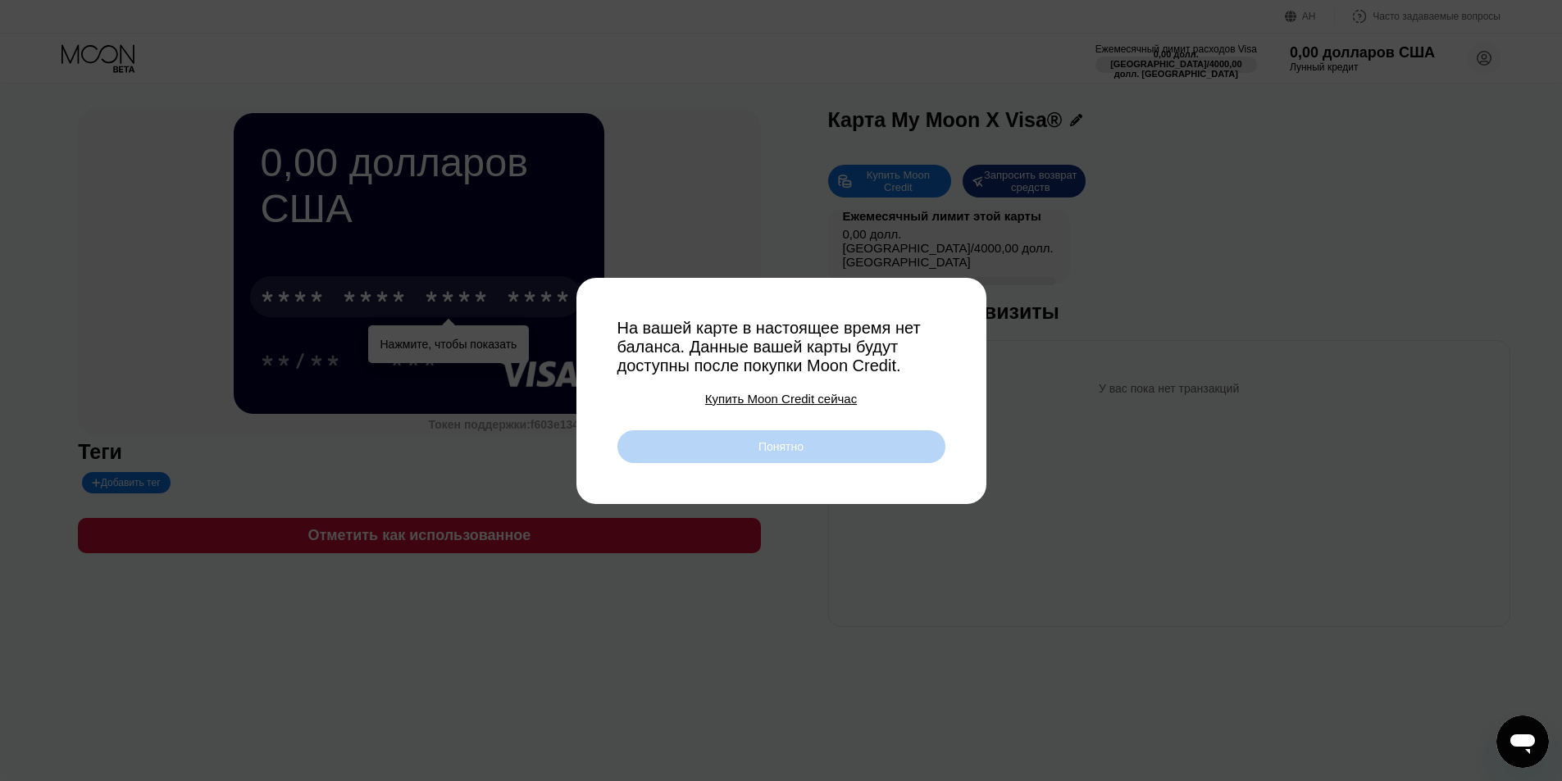
click at [763, 453] on font "Понятно" at bounding box center [780, 446] width 45 height 13
